Goal: Task Accomplishment & Management: Complete application form

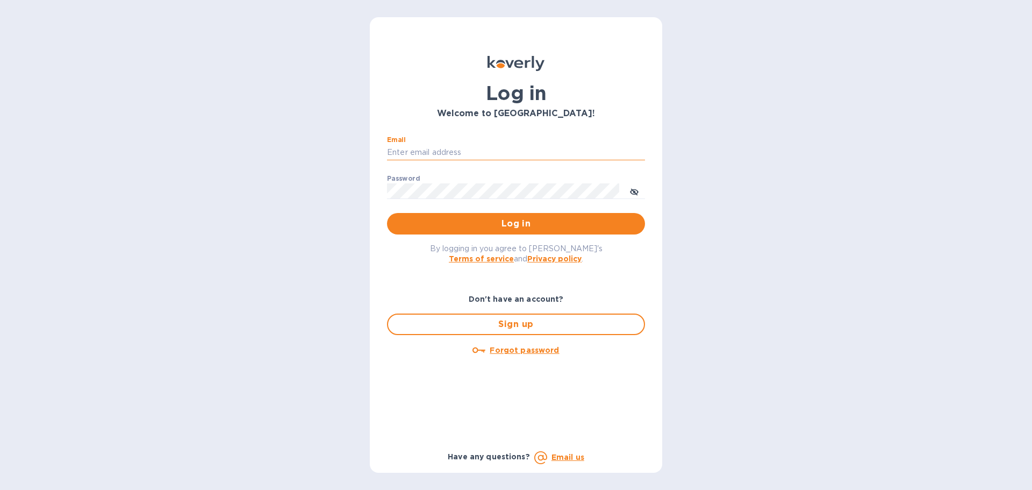
click at [492, 154] on input "Email" at bounding box center [516, 153] width 258 height 16
type input "[EMAIL_ADDRESS][DOMAIN_NAME]"
click at [387, 213] on button "Log in" at bounding box center [516, 223] width 258 height 21
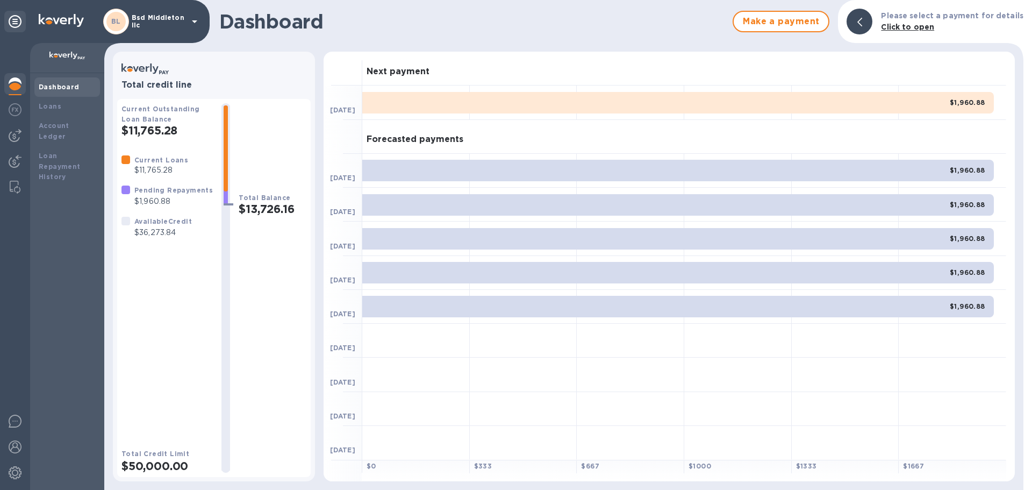
click at [169, 43] on div "Dashboard Make a payment Please select a payment for details Click to open Tota…" at bounding box center [563, 245] width 919 height 490
click at [169, 30] on div "BL Bsd Middleton llc" at bounding box center [152, 22] width 98 height 26
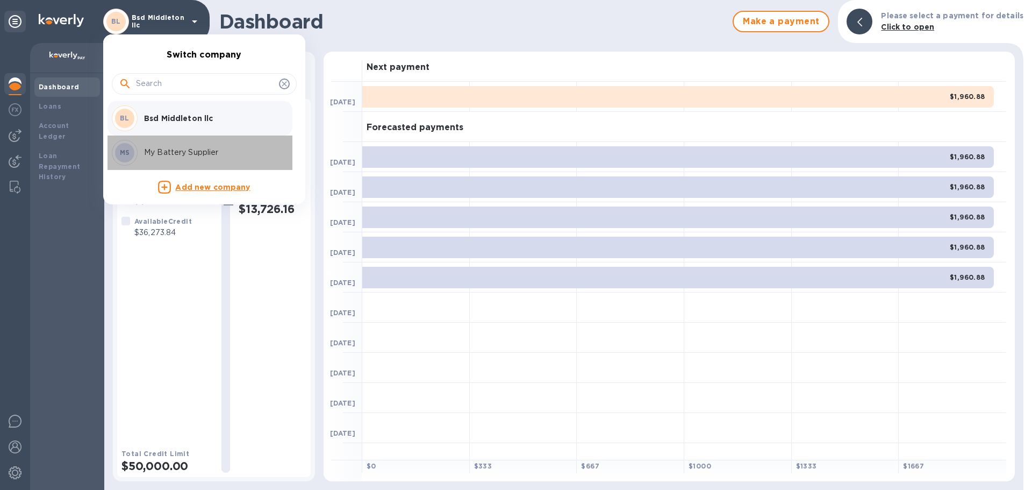
click at [166, 143] on div "MS My Battery Supplier" at bounding box center [196, 153] width 168 height 26
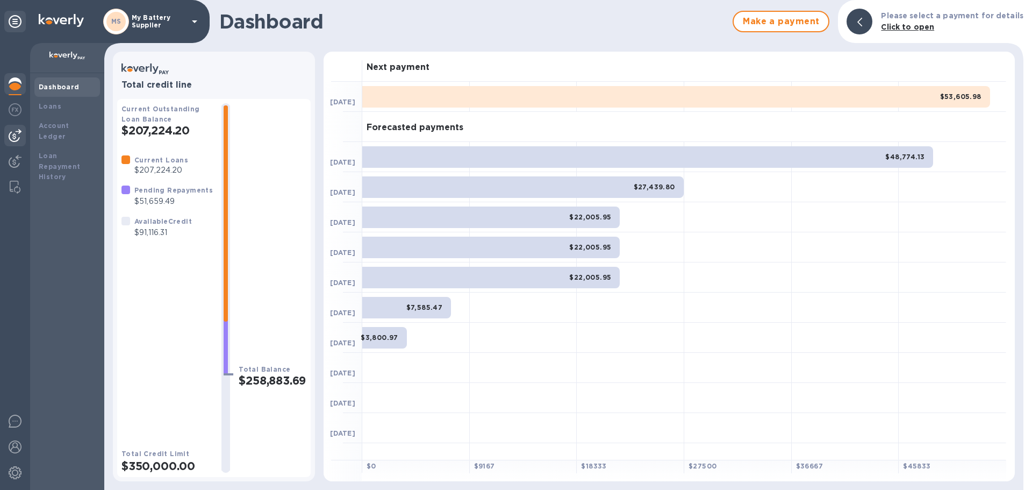
click at [19, 136] on img at bounding box center [15, 135] width 13 height 13
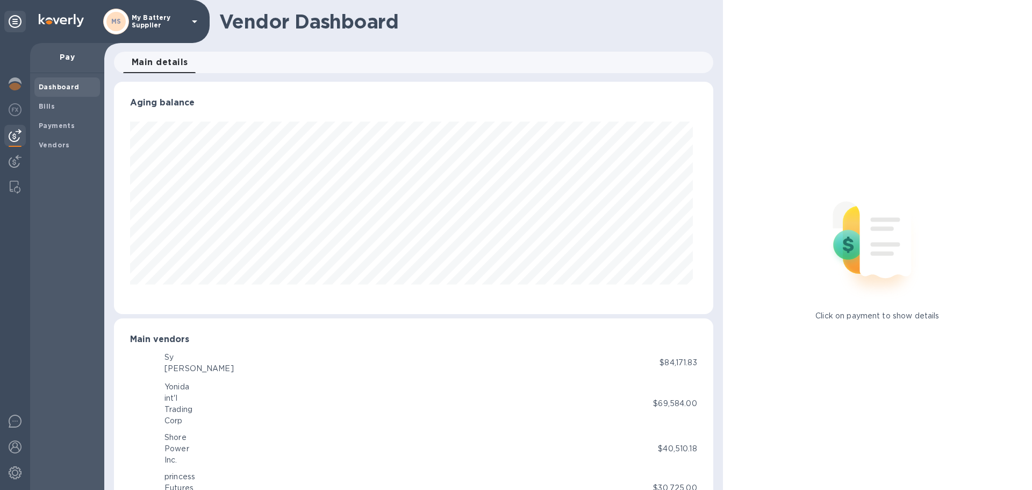
scroll to position [232, 594]
click at [67, 93] on div "Dashboard" at bounding box center [67, 86] width 66 height 19
click at [67, 99] on div "Bills" at bounding box center [67, 106] width 66 height 19
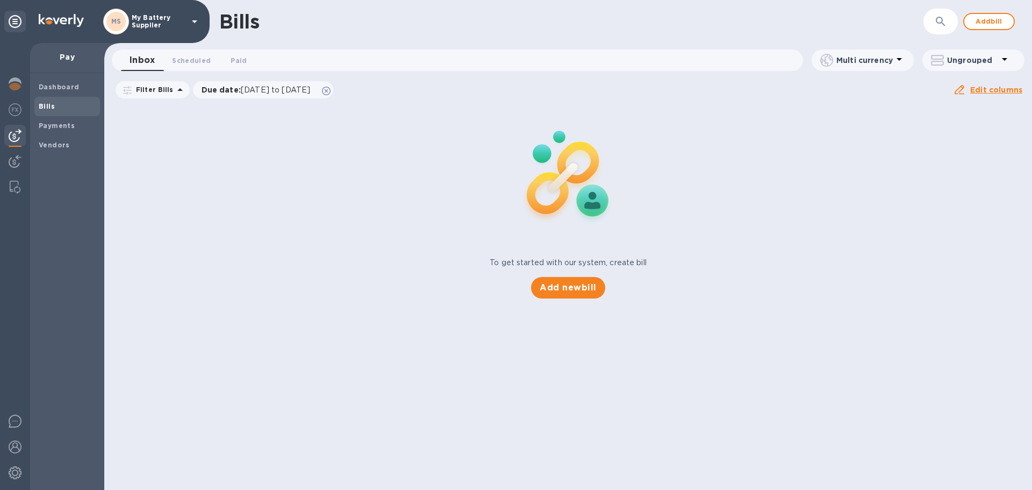
click at [576, 272] on div "To get started with our system, create bill" at bounding box center [568, 263] width 166 height 20
click at [576, 277] on button "Add new bill" at bounding box center [568, 287] width 74 height 21
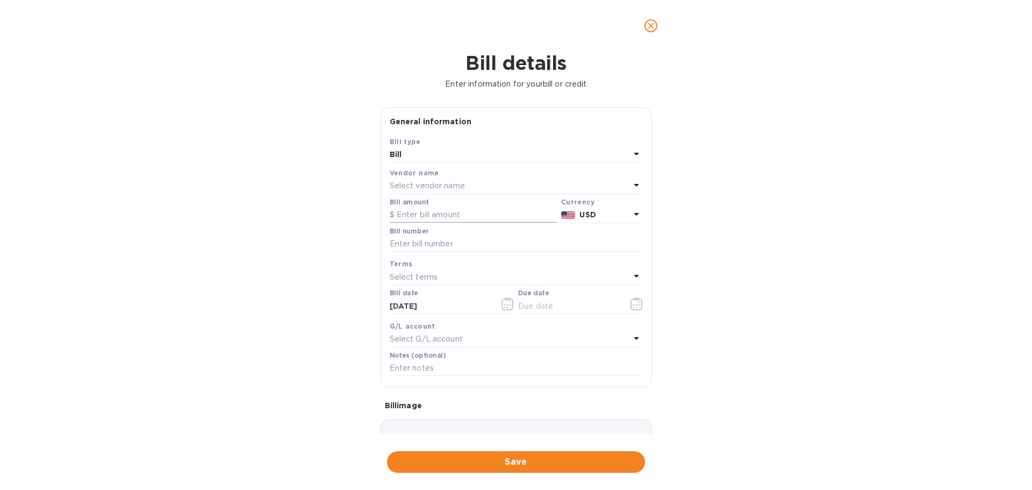
click at [452, 221] on input "text" at bounding box center [473, 215] width 167 height 16
click at [450, 182] on p "Select vendor name" at bounding box center [427, 185] width 75 height 11
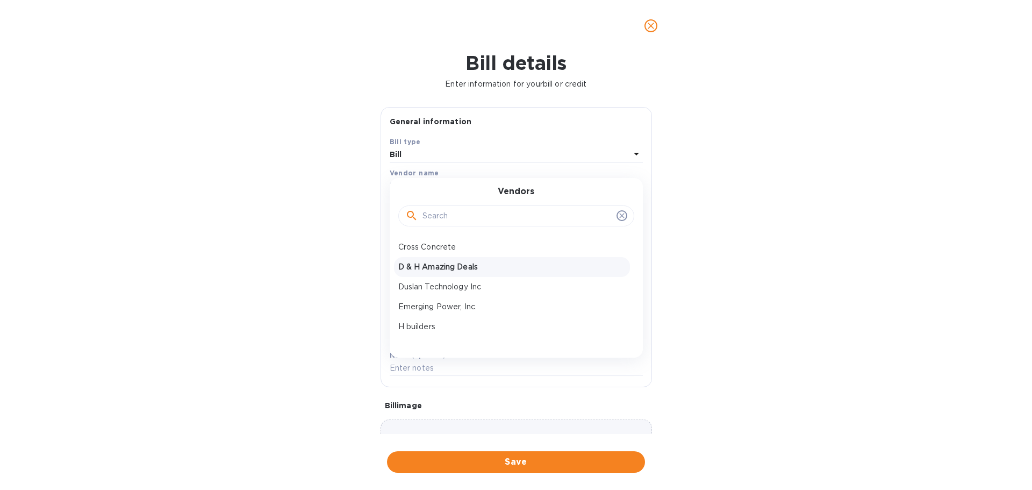
scroll to position [54, 0]
click at [434, 287] on p "I & A Merchandie" at bounding box center [511, 292] width 227 height 11
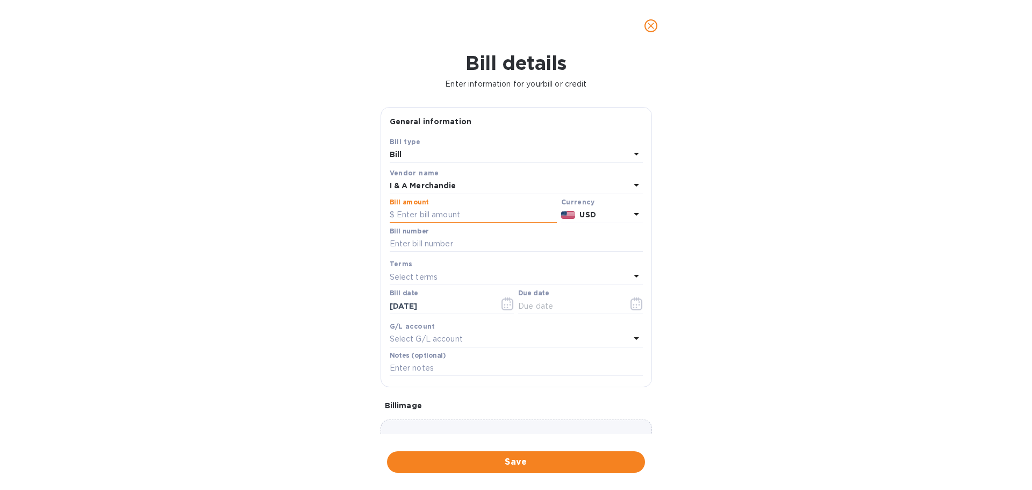
click at [434, 217] on input "text" at bounding box center [473, 215] width 167 height 16
click at [569, 239] on input "text" at bounding box center [516, 244] width 253 height 16
click at [462, 221] on input "text" at bounding box center [473, 215] width 167 height 16
paste input "44,502.24"
type input "44,502.24"
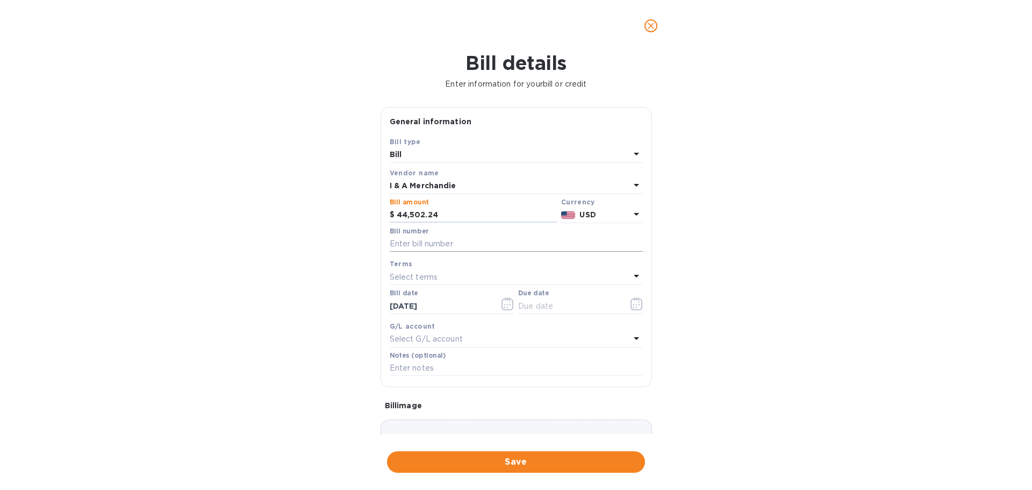
click at [440, 247] on input "text" at bounding box center [516, 244] width 253 height 16
click at [440, 247] on input "166354 less 5 cases missing" at bounding box center [516, 244] width 253 height 16
type input "166354 less 5 cases missing"
click at [435, 217] on input "44,502.24" at bounding box center [477, 215] width 160 height 16
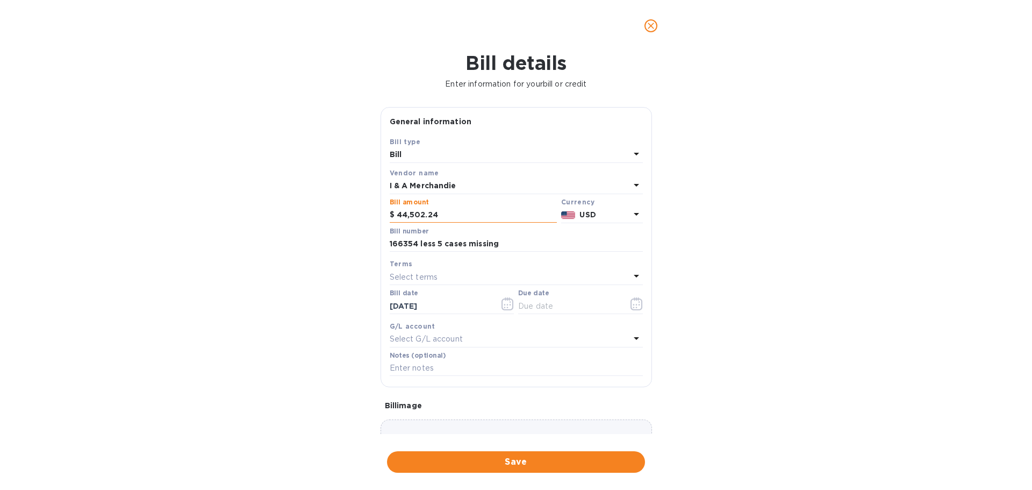
click at [435, 217] on input "44,502.24" at bounding box center [477, 215] width 160 height 16
click at [465, 248] on input "166354 less 5 cases missing" at bounding box center [516, 244] width 253 height 16
click at [478, 288] on div "Bill date 09/30/2025" at bounding box center [451, 302] width 129 height 31
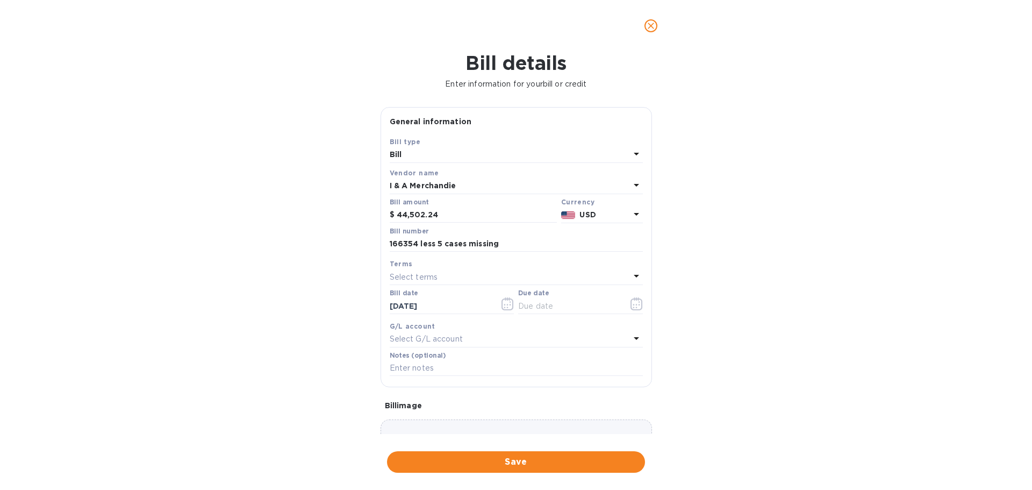
click at [472, 279] on div "Select terms" at bounding box center [510, 276] width 240 height 15
click at [463, 335] on p "Net 30" at bounding box center [511, 338] width 227 height 11
type input "10/30/2025"
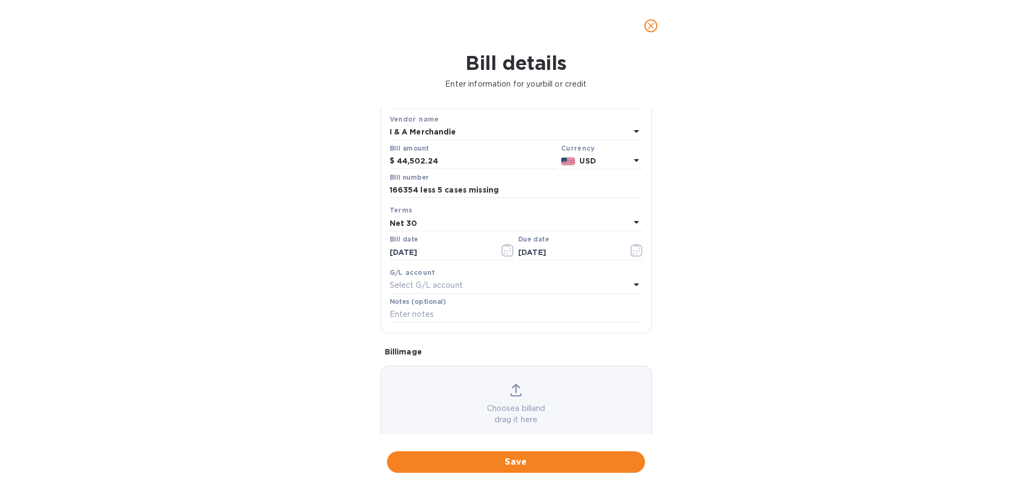
scroll to position [76, 0]
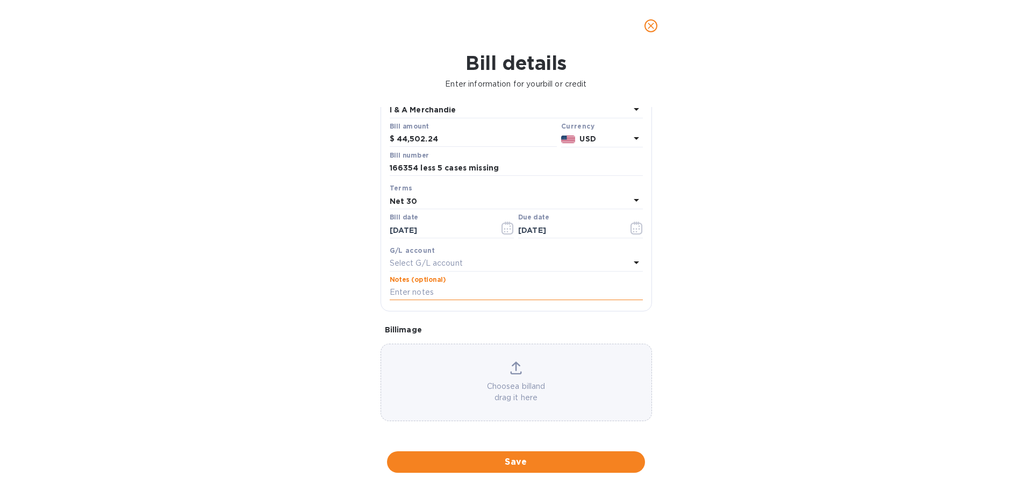
click at [454, 293] on input "text" at bounding box center [516, 292] width 253 height 16
paste input "166354 less 5 cases missing"
type input "166354 less 5 cases missing"
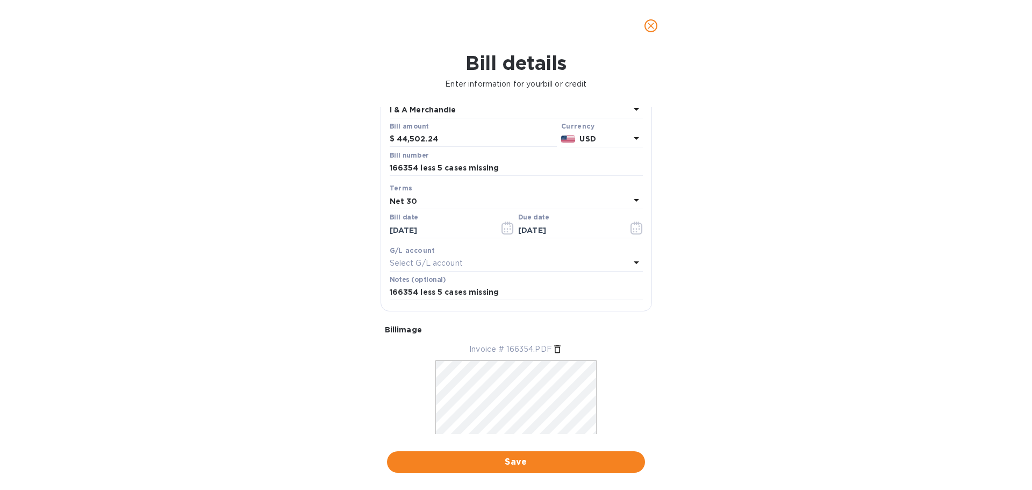
click at [535, 450] on div "Save" at bounding box center [516, 462] width 262 height 26
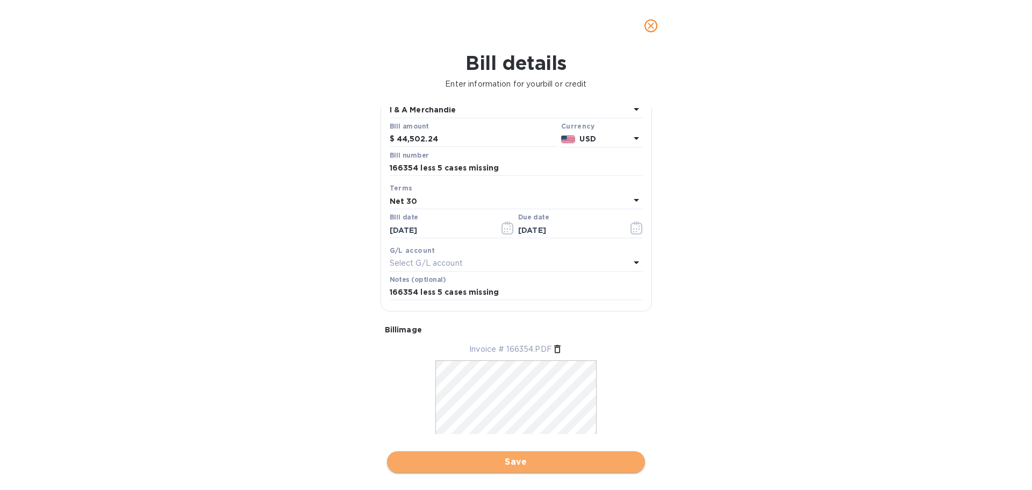
click at [535, 455] on button "Save" at bounding box center [516, 461] width 258 height 21
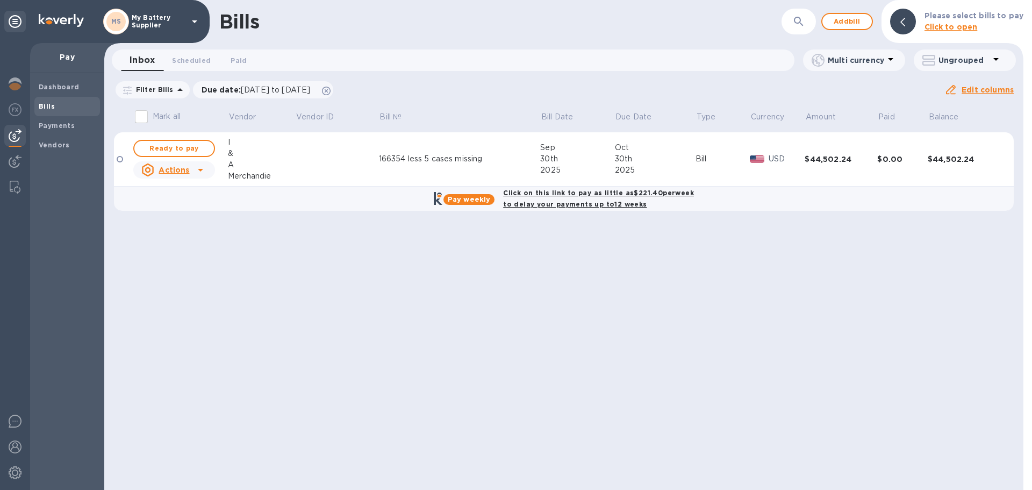
click at [533, 202] on b "Click on this link to pay as little as $221.40 per week to delay your payments …" at bounding box center [598, 198] width 191 height 19
checkbox input "true"
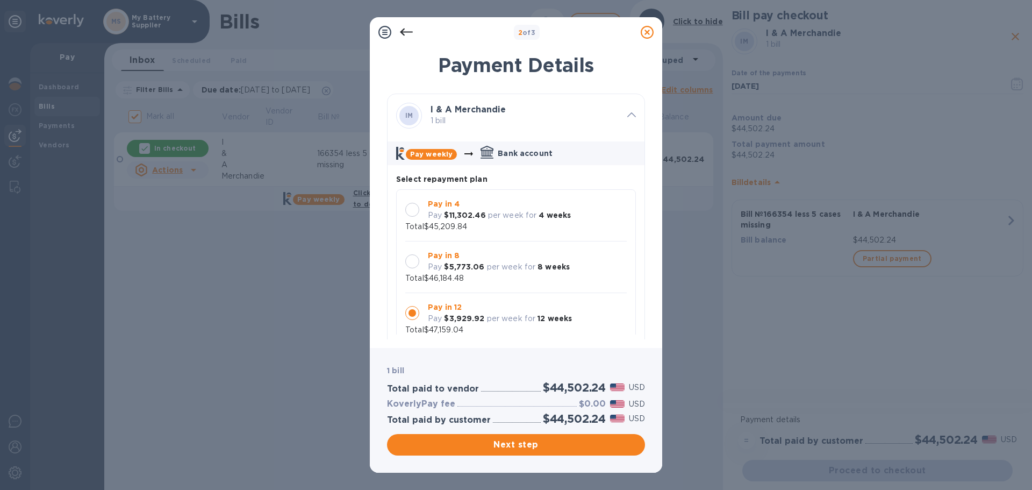
scroll to position [10, 0]
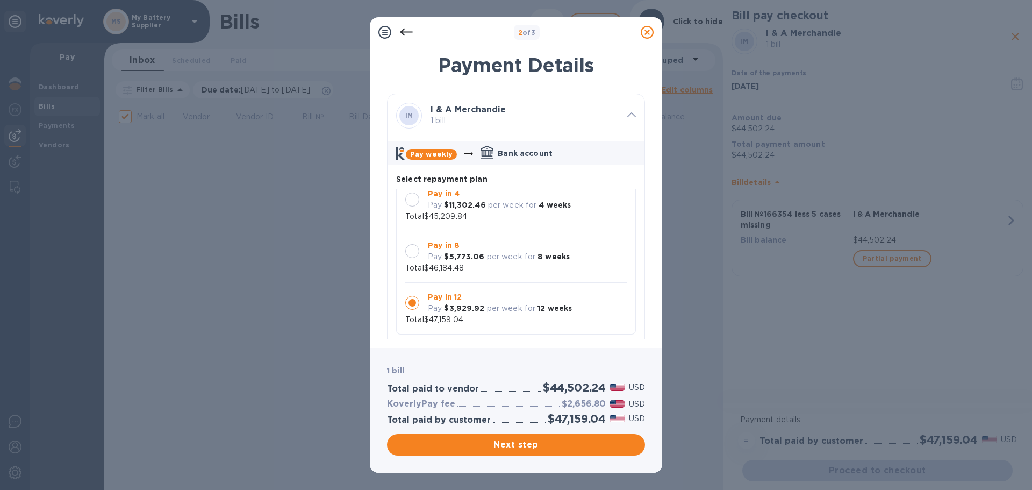
click at [514, 252] on p "per week for" at bounding box center [511, 256] width 49 height 11
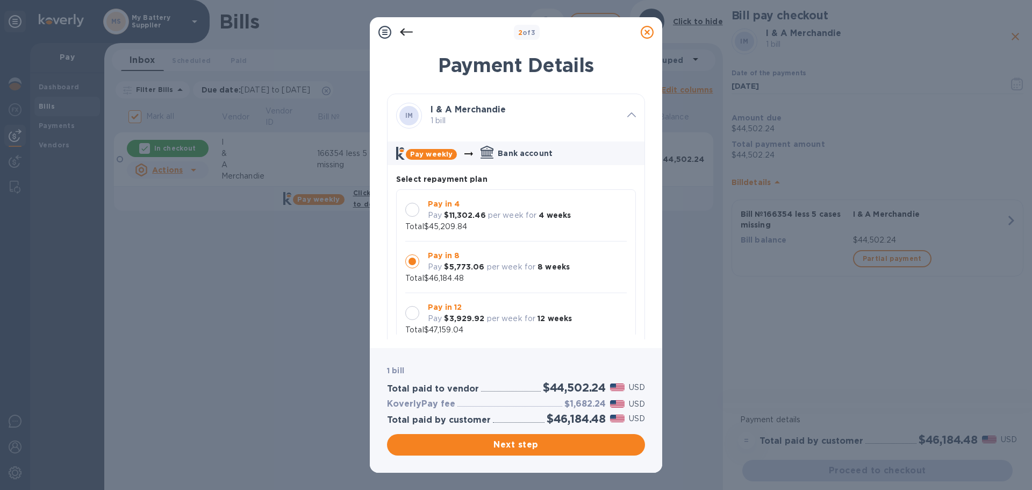
click at [585, 405] on h3 "$1,682.24" at bounding box center [584, 404] width 41 height 10
copy h3 "1,682.24"
click at [549, 450] on span "Next step" at bounding box center [515, 444] width 241 height 13
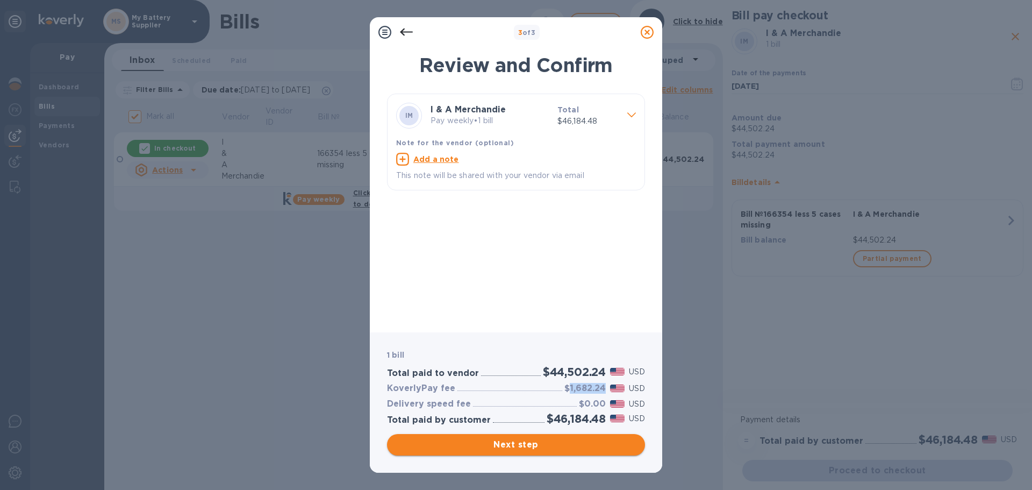
click at [549, 450] on span "Next step" at bounding box center [515, 444] width 241 height 13
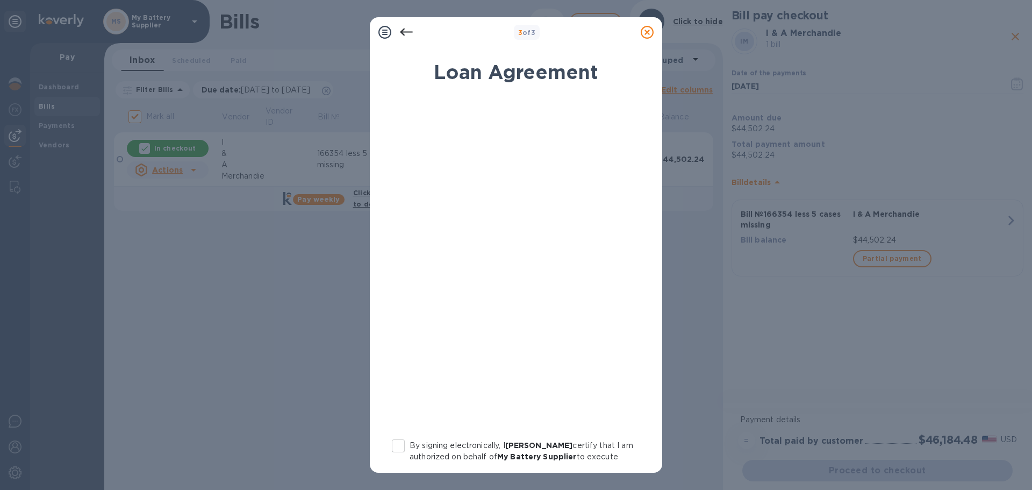
click at [405, 454] on input "By signing electronically, I Hershel Brach certify that I am authorized on beha…" at bounding box center [398, 445] width 23 height 23
checkbox input "true"
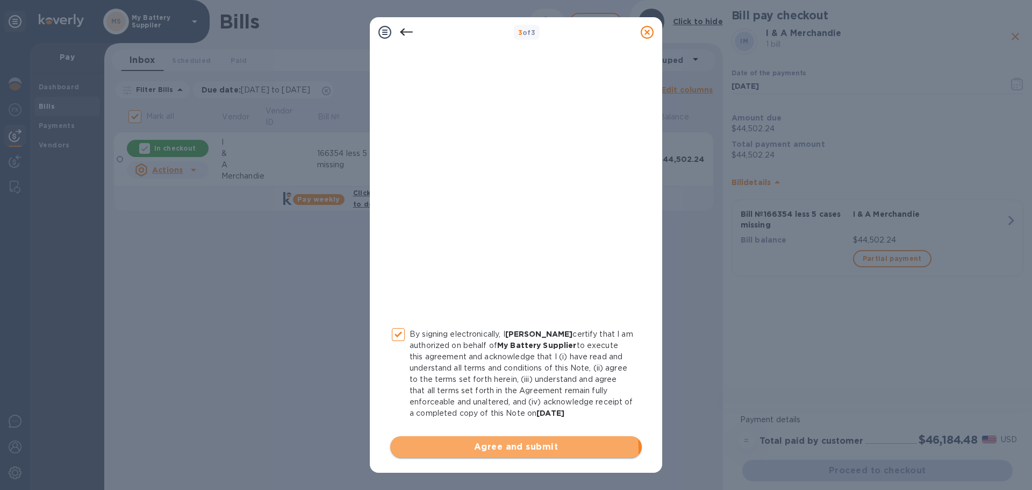
click at [405, 451] on span "Agree and submit" at bounding box center [516, 446] width 234 height 13
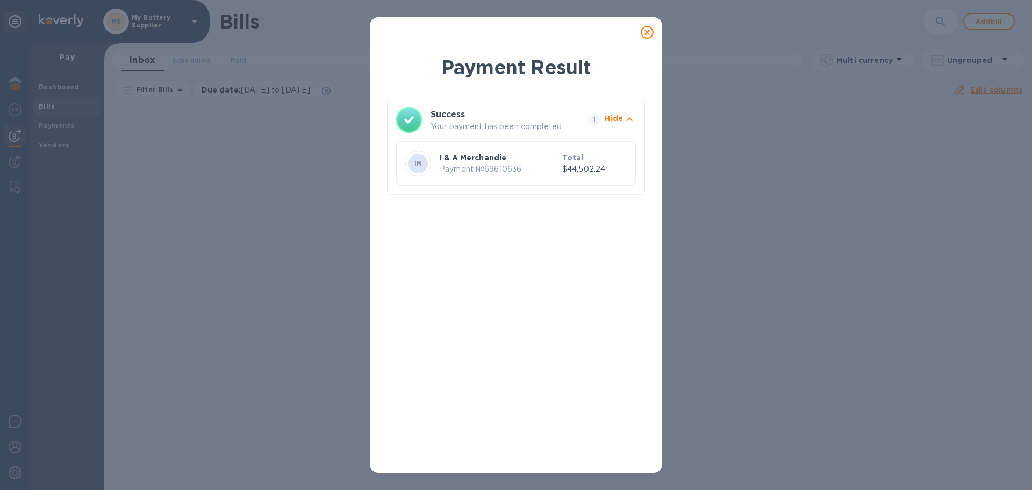
click at [642, 35] on icon at bounding box center [647, 32] width 13 height 13
